Goal: Transaction & Acquisition: Purchase product/service

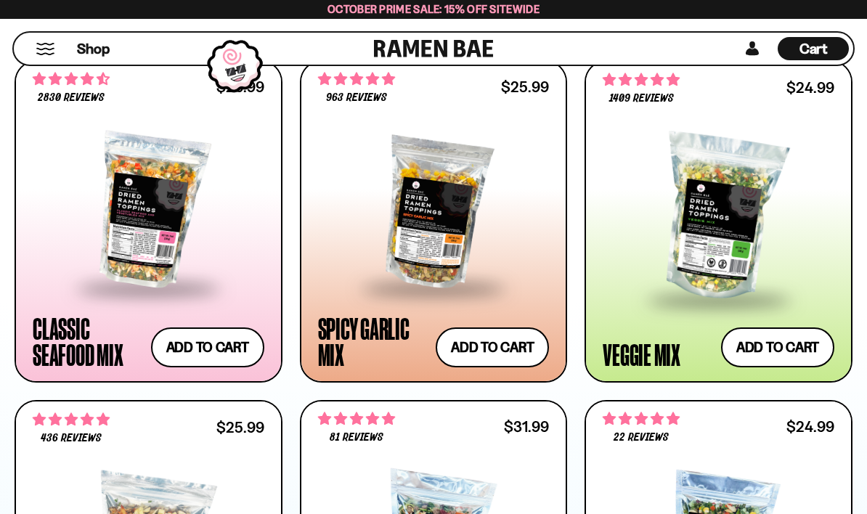
scroll to position [844, 0]
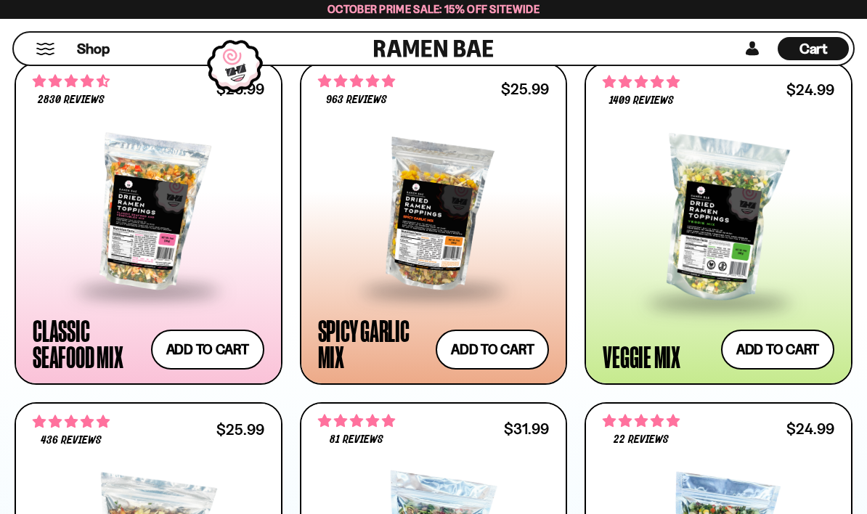
click at [775, 348] on button "Add to cart Add ― Regular price $24.99 Regular price Sale price $24.99 Unit pri…" at bounding box center [777, 350] width 113 height 40
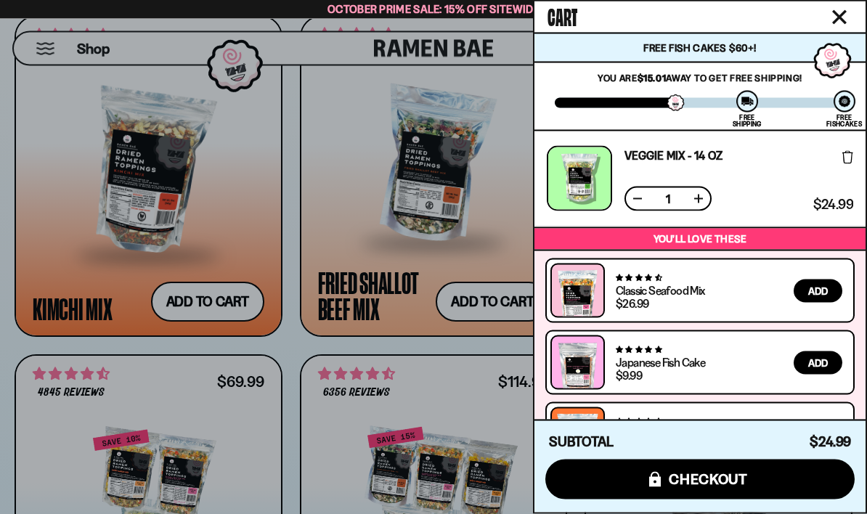
scroll to position [1232, 0]
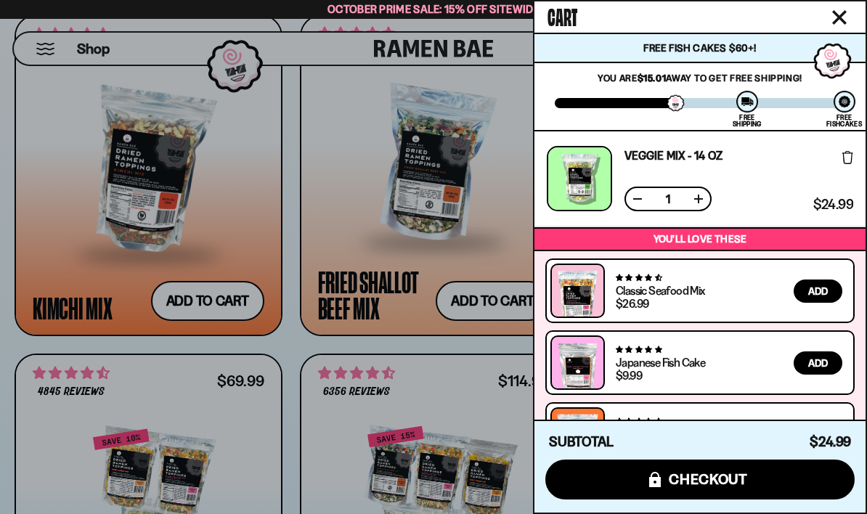
click at [17, 347] on div at bounding box center [433, 257] width 867 height 514
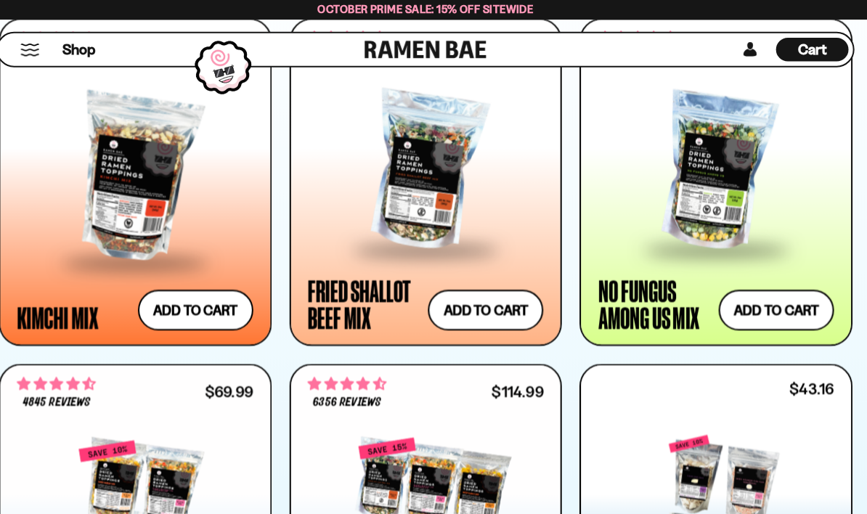
scroll to position [1240, 0]
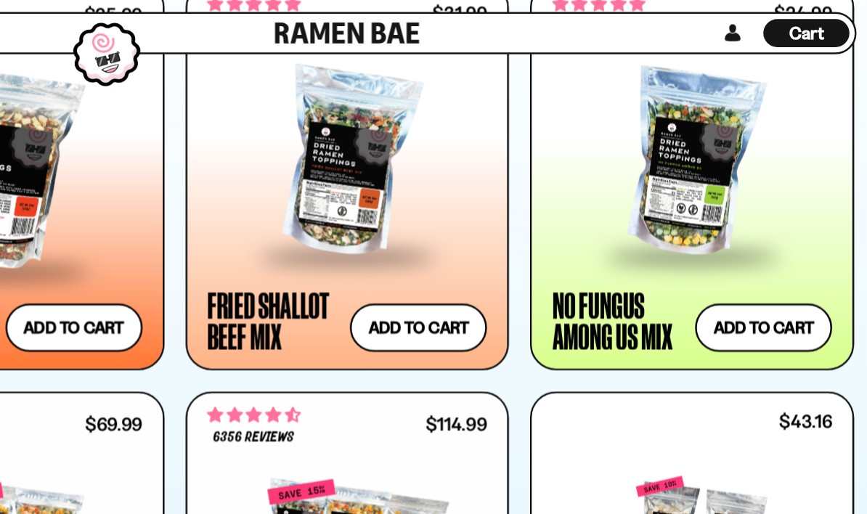
click at [721, 272] on button "Add to cart Add ― Regular price $24.99 Regular price Sale price $24.99 Unit pri…" at bounding box center [777, 292] width 113 height 40
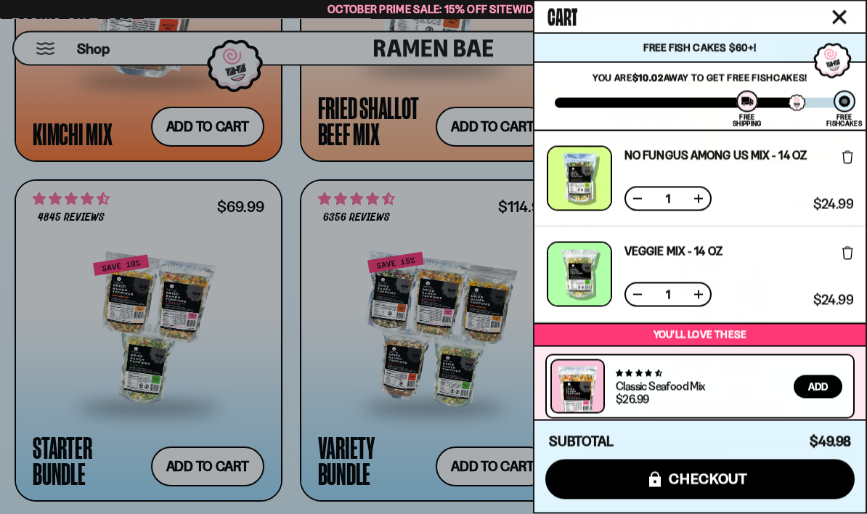
scroll to position [1406, 0]
click at [5, 389] on div at bounding box center [433, 257] width 867 height 514
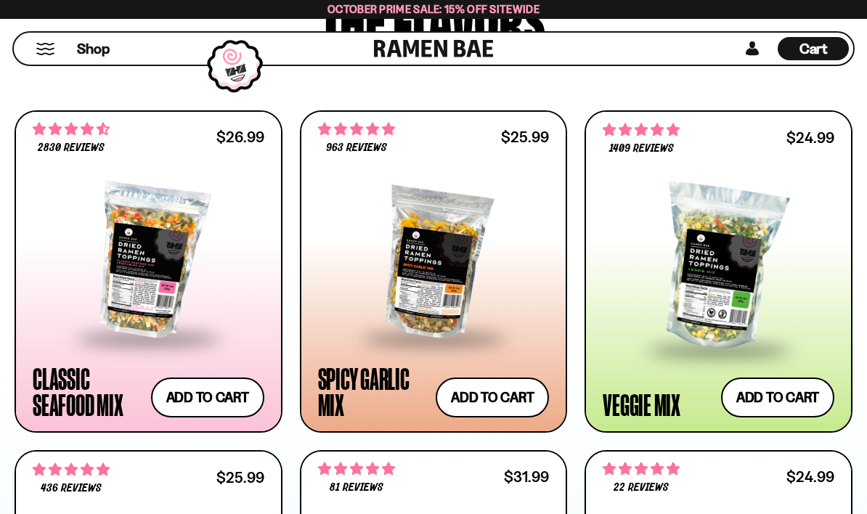
scroll to position [842, 0]
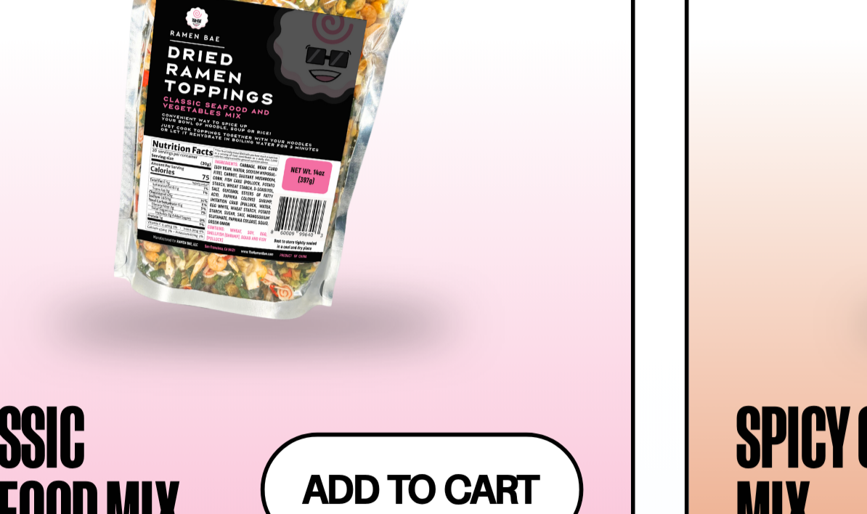
click at [176, 332] on button "Add to cart Add ― Regular price $26.99 Regular price Sale price $26.99 Unit pri…" at bounding box center [207, 352] width 113 height 40
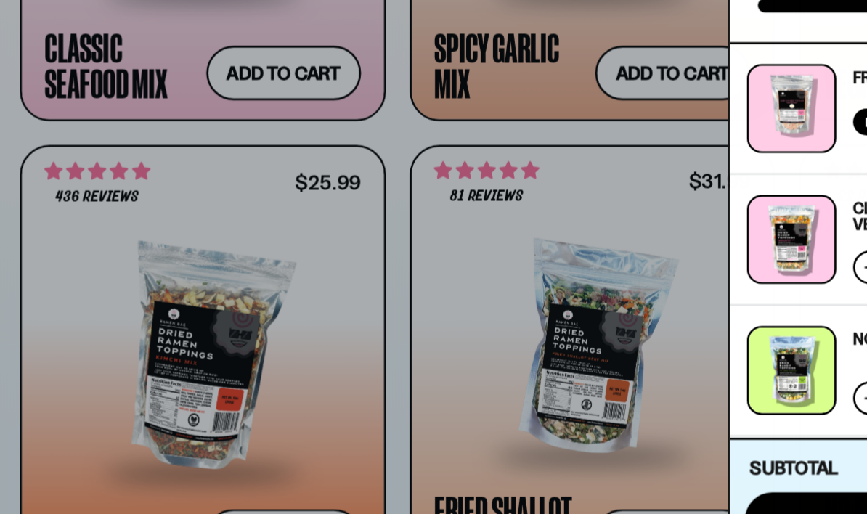
scroll to position [1080, 0]
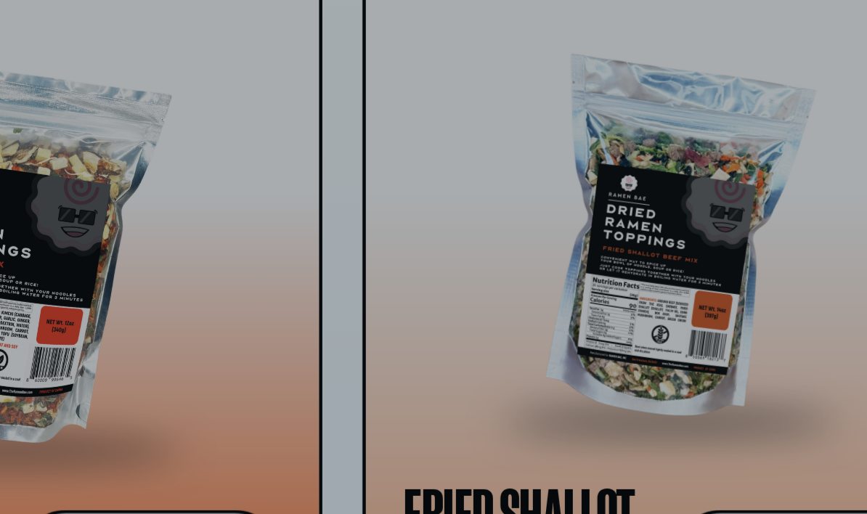
click at [155, 176] on div at bounding box center [433, 257] width 867 height 514
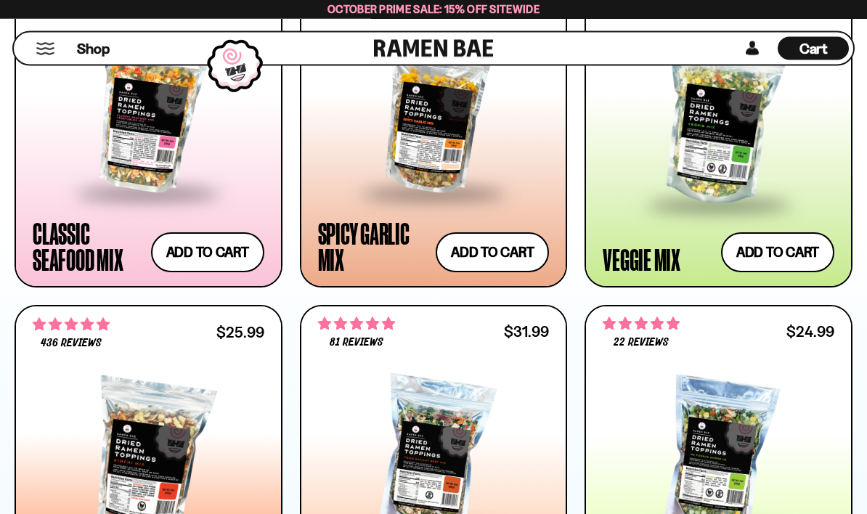
scroll to position [941, 0]
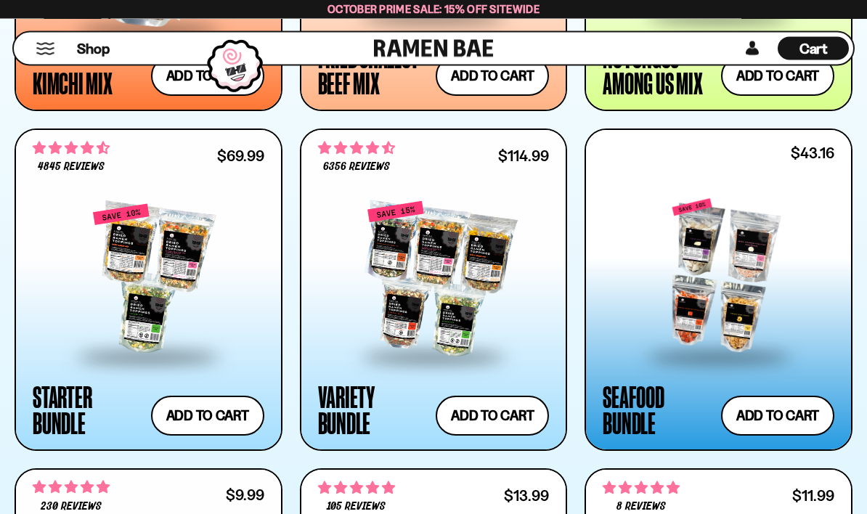
scroll to position [1457, 0]
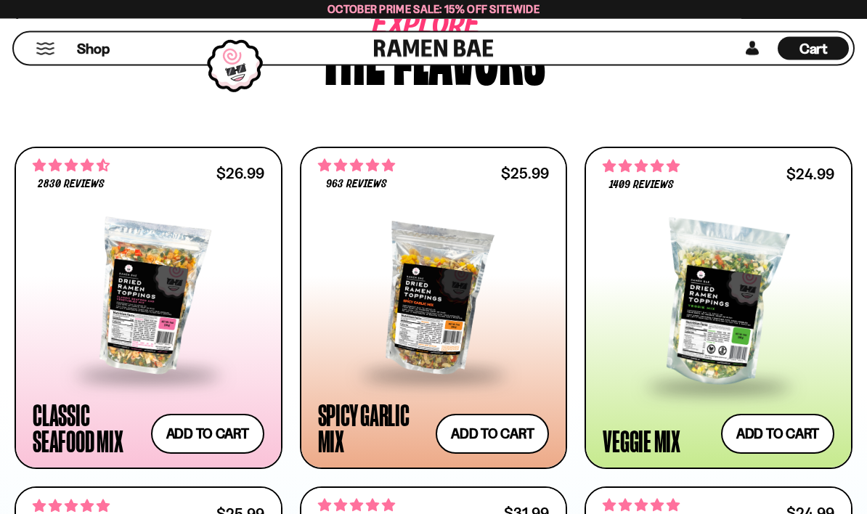
scroll to position [760, 0]
click at [208, 438] on button "Add to cart Add ― Regular price $26.99 Regular price Sale price $26.99 Unit pri…" at bounding box center [207, 434] width 113 height 40
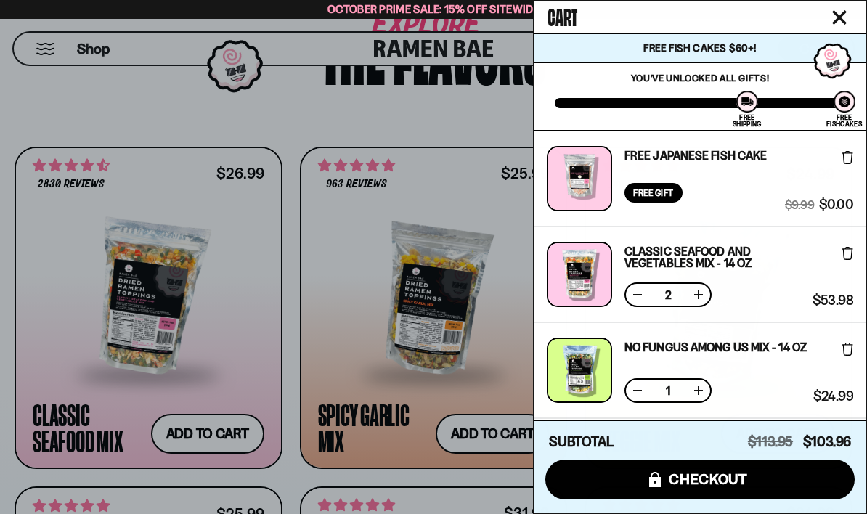
click at [626, 298] on div "2" at bounding box center [667, 294] width 87 height 25
click at [632, 292] on button at bounding box center [637, 294] width 15 height 15
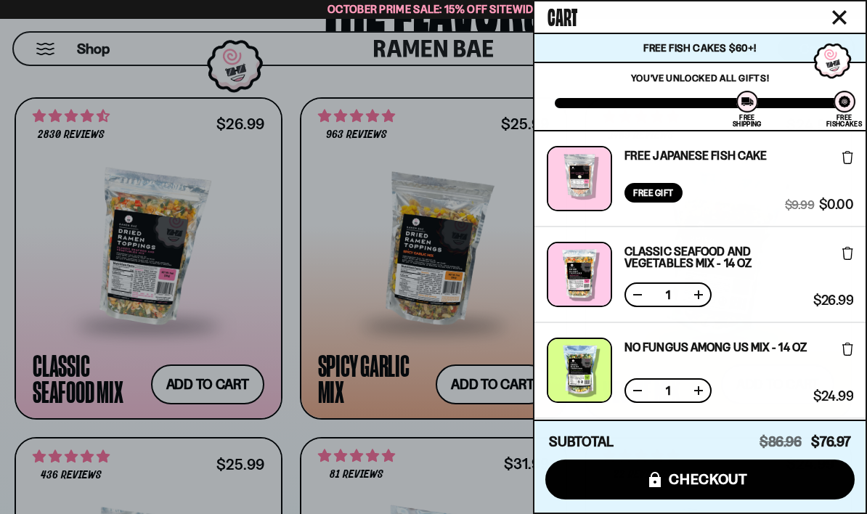
scroll to position [0, 0]
click at [748, 487] on span "checkout" at bounding box center [708, 479] width 79 height 16
